Goal: Information Seeking & Learning: Learn about a topic

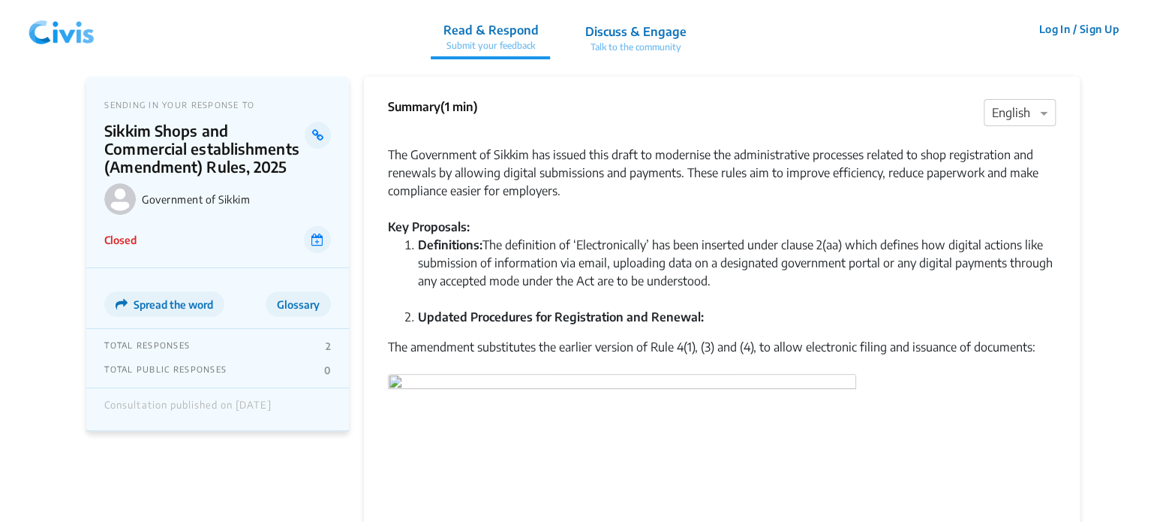
click at [54, 15] on img at bounding box center [62, 29] width 78 height 45
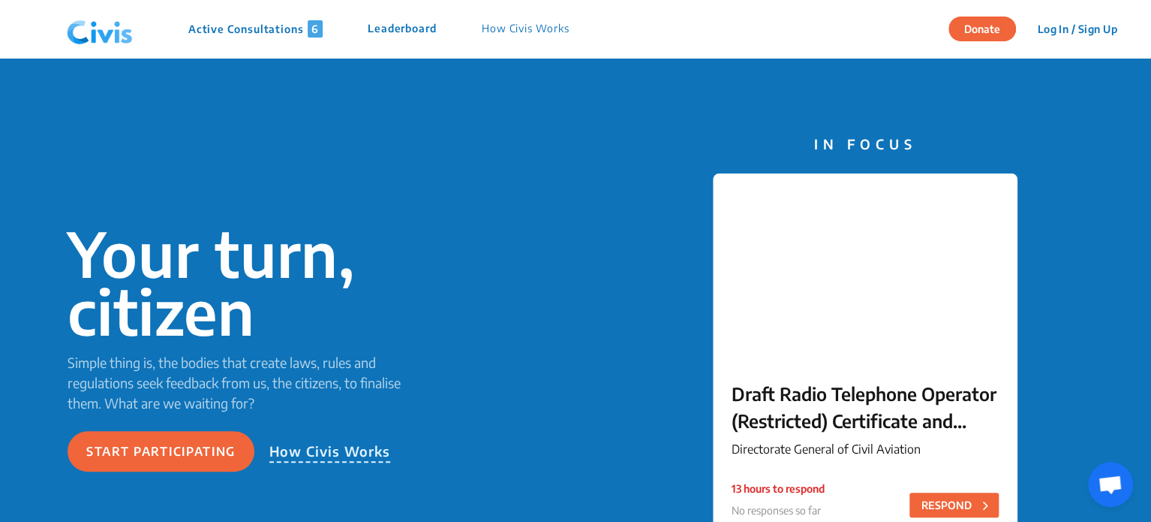
click at [228, 24] on p "Active Consultations 6" at bounding box center [255, 28] width 134 height 17
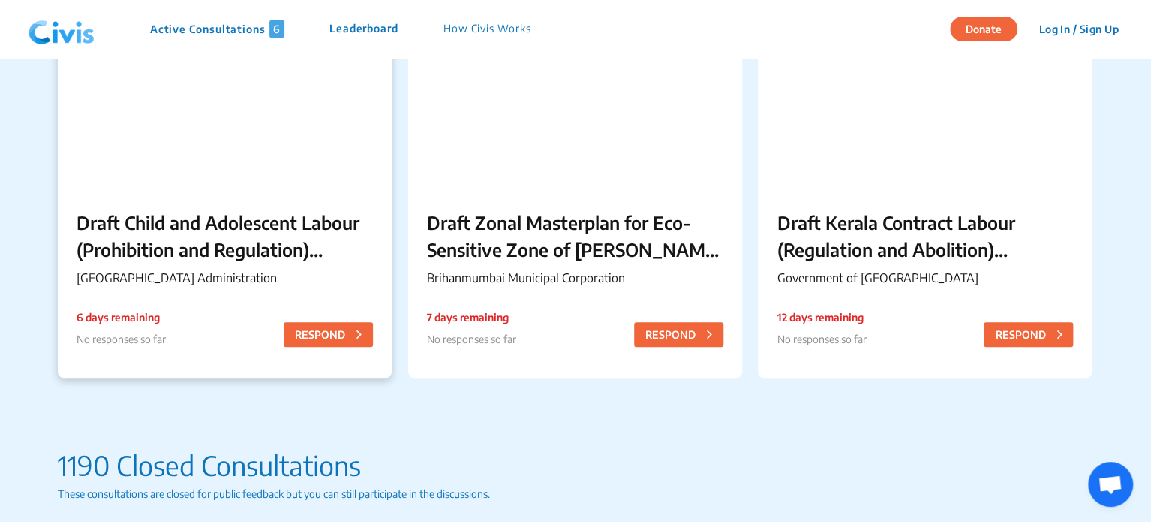
scroll to position [593, 0]
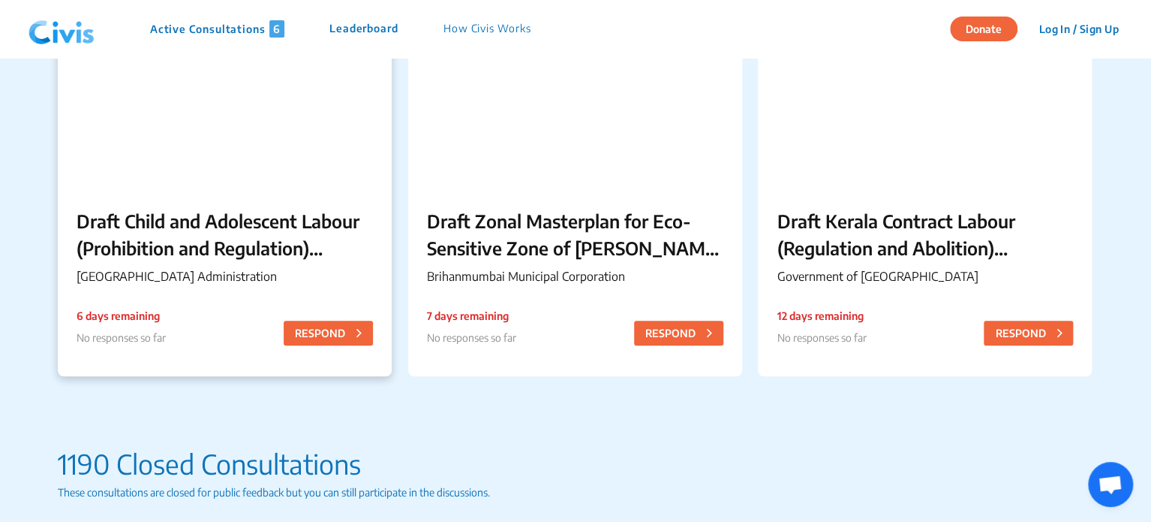
click at [230, 239] on p "Draft Child and Adolescent Labour (Prohibition and Regulation) Chandigarh Rules…" at bounding box center [225, 234] width 296 height 54
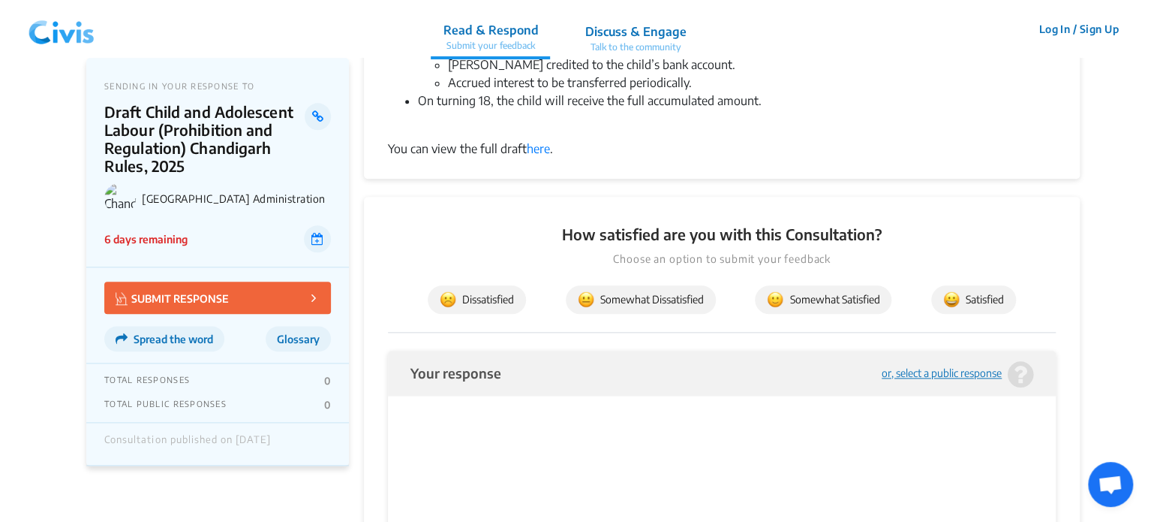
scroll to position [549, 0]
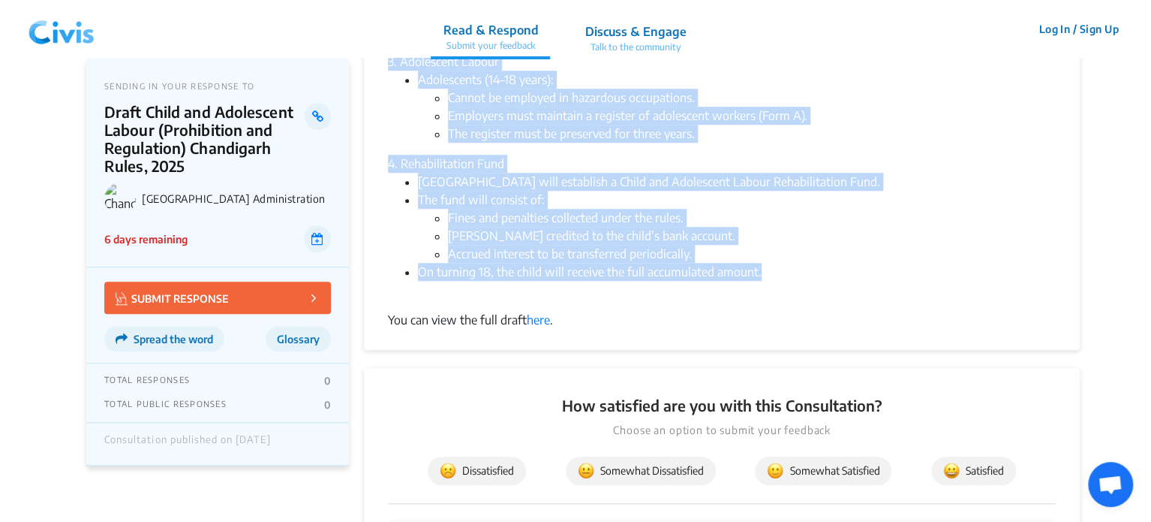
drag, startPoint x: 390, startPoint y: 137, endPoint x: 762, endPoint y: 266, distance: 393.5
copy div "Lor Ipsumdolor Sitametconsect adi elitsedd eiu tempo Incid utl Etdolorema Aliqu…"
click at [595, 105] on li "Cannot be employed in hazardous occupations." at bounding box center [752, 98] width 608 height 18
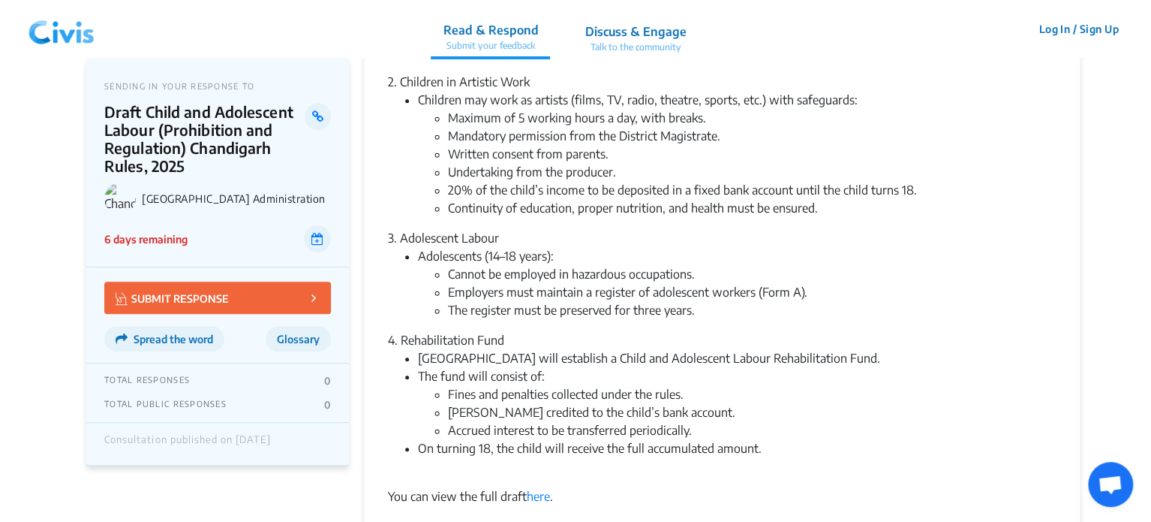
scroll to position [341, 0]
